Goal: Information Seeking & Learning: Learn about a topic

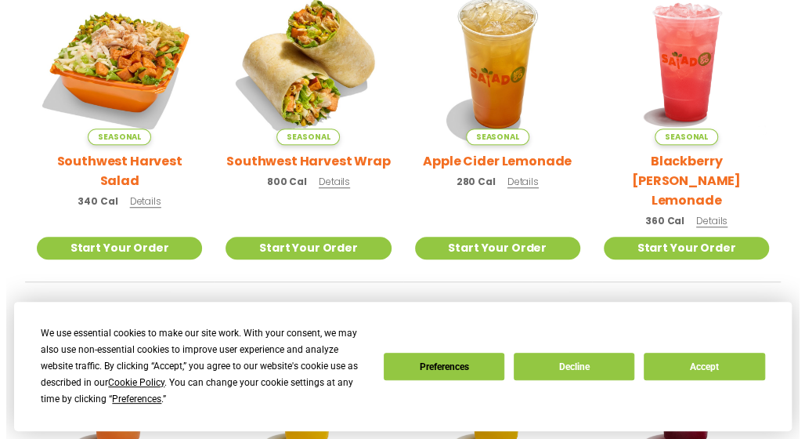
scroll to position [343, 0]
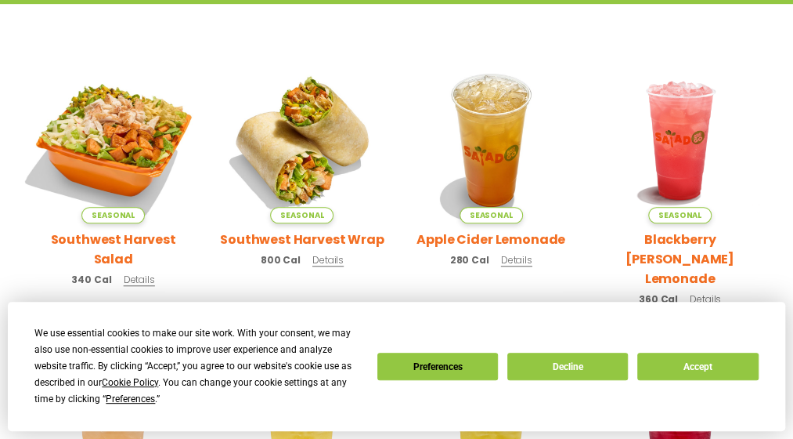
click at [134, 197] on img at bounding box center [113, 140] width 194 height 194
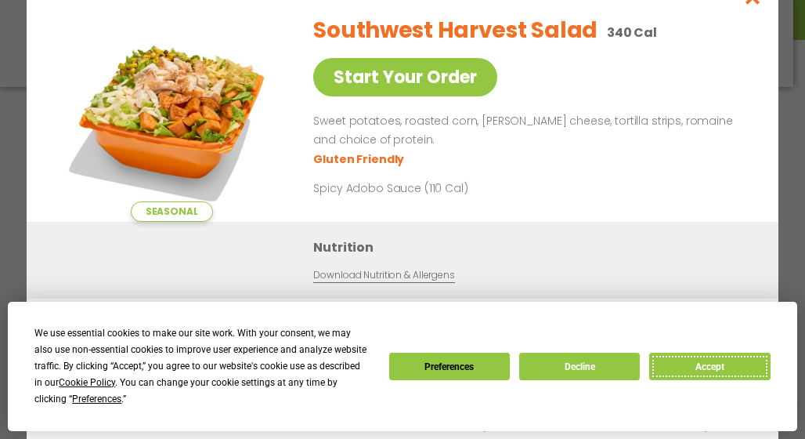
click at [702, 363] on button "Accept" at bounding box center [709, 365] width 121 height 27
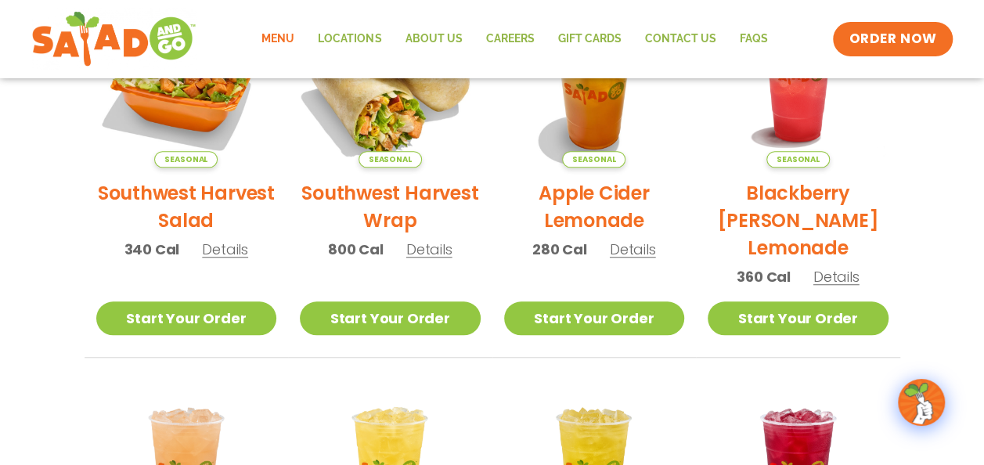
scroll to position [691, 0]
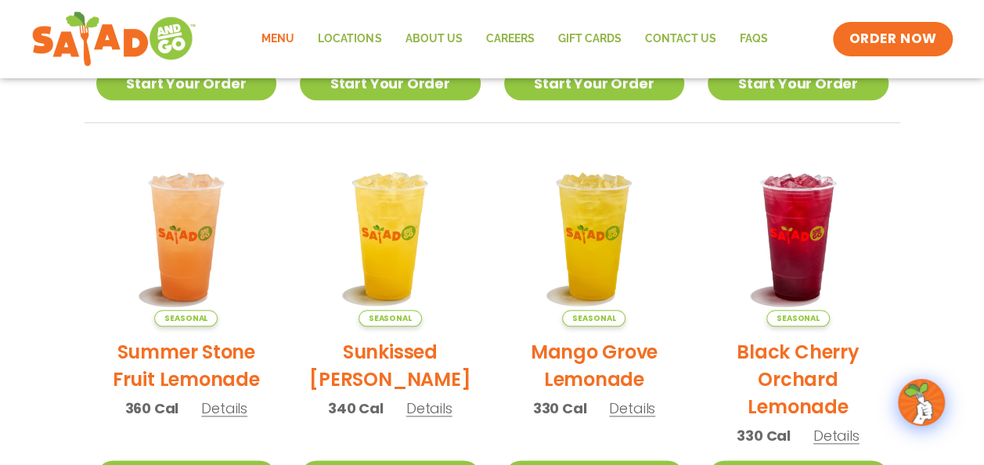
click at [287, 33] on link "Menu" at bounding box center [278, 39] width 56 height 36
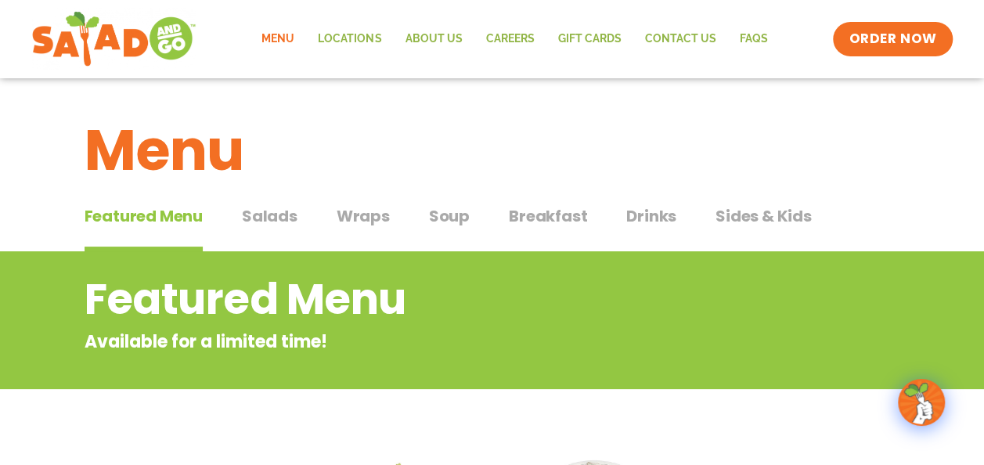
click at [268, 219] on span "Salads" at bounding box center [270, 215] width 56 height 23
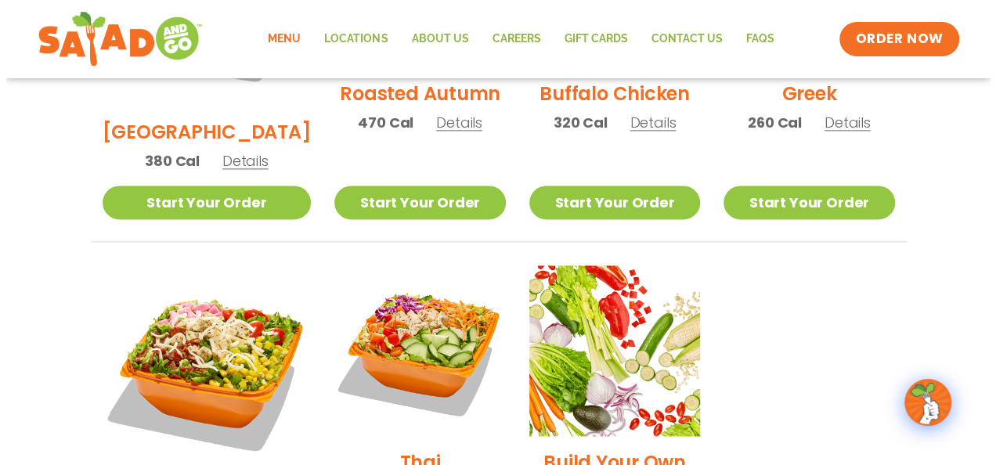
scroll to position [1096, 0]
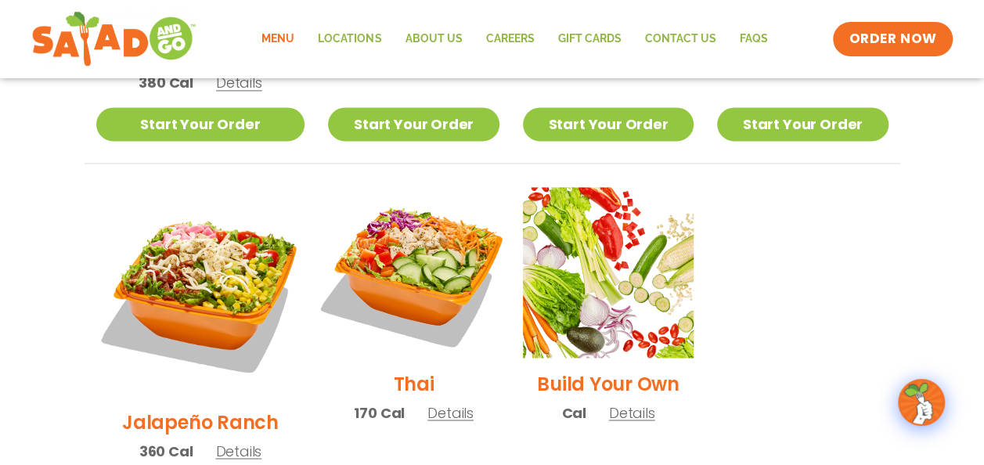
click at [387, 237] on img at bounding box center [413, 272] width 201 height 201
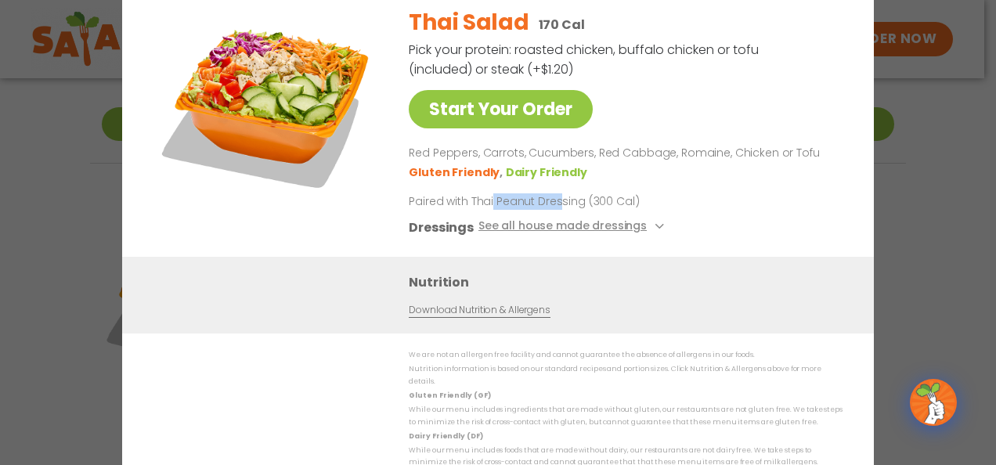
drag, startPoint x: 492, startPoint y: 208, endPoint x: 561, endPoint y: 211, distance: 69.0
click at [561, 209] on p "Paired with Thai Peanut Dressing (300 Cal)" at bounding box center [554, 201] width 290 height 16
click at [805, 218] on div "Thai Salad 170 Cal Pick your protein: roasted chicken, buffalo chicken or tofu …" at bounding box center [623, 126] width 428 height 262
click at [930, 146] on div "Start Your Order Thai Salad 170 Cal Pick your protein: roasted chicken, buffalo…" at bounding box center [498, 232] width 996 height 465
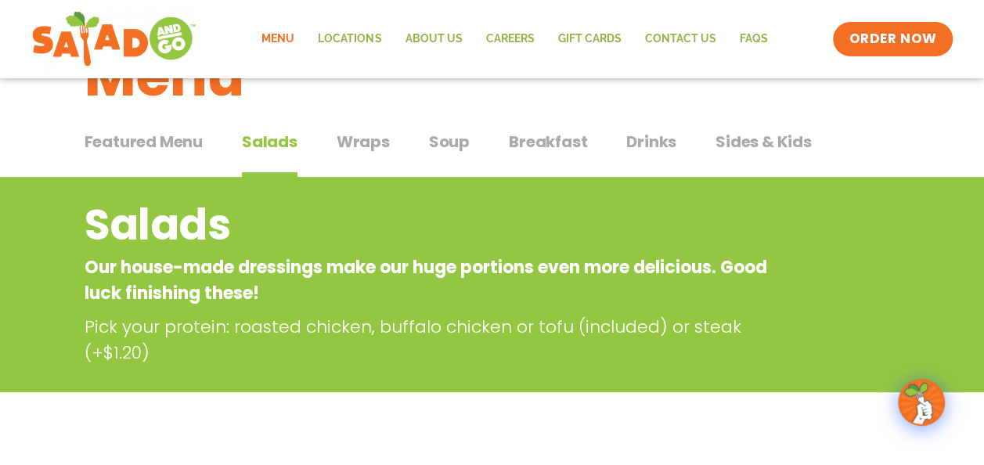
scroll to position [0, 0]
